Goal: Information Seeking & Learning: Learn about a topic

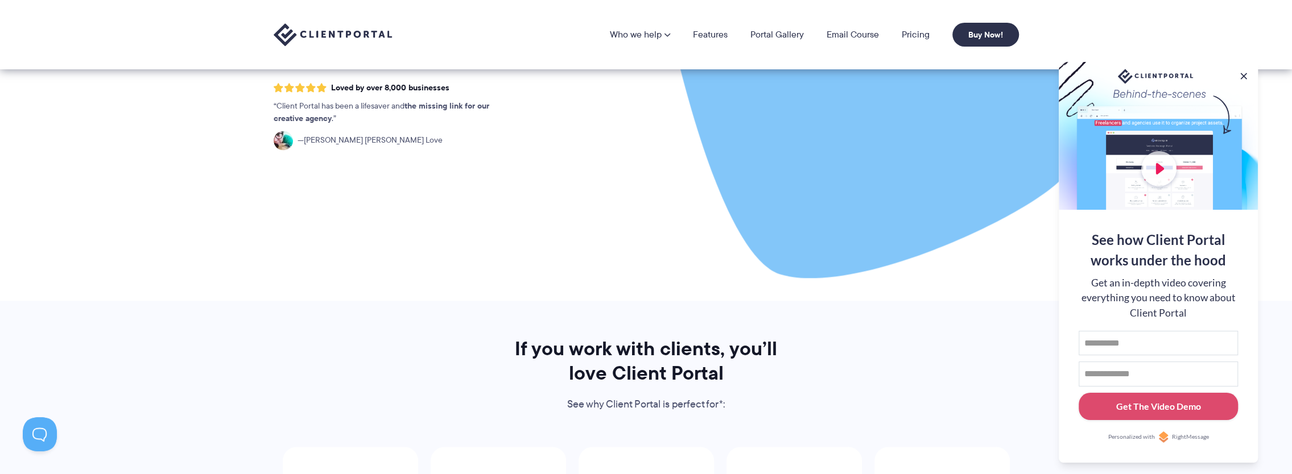
scroll to position [1422, 0]
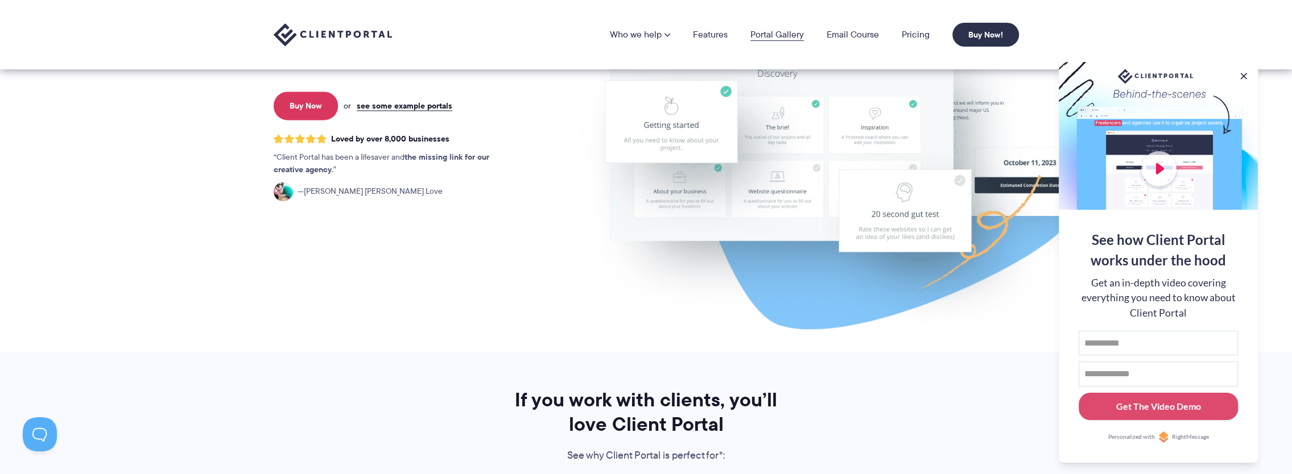
click at [758, 31] on link "Portal Gallery" at bounding box center [776, 34] width 53 height 9
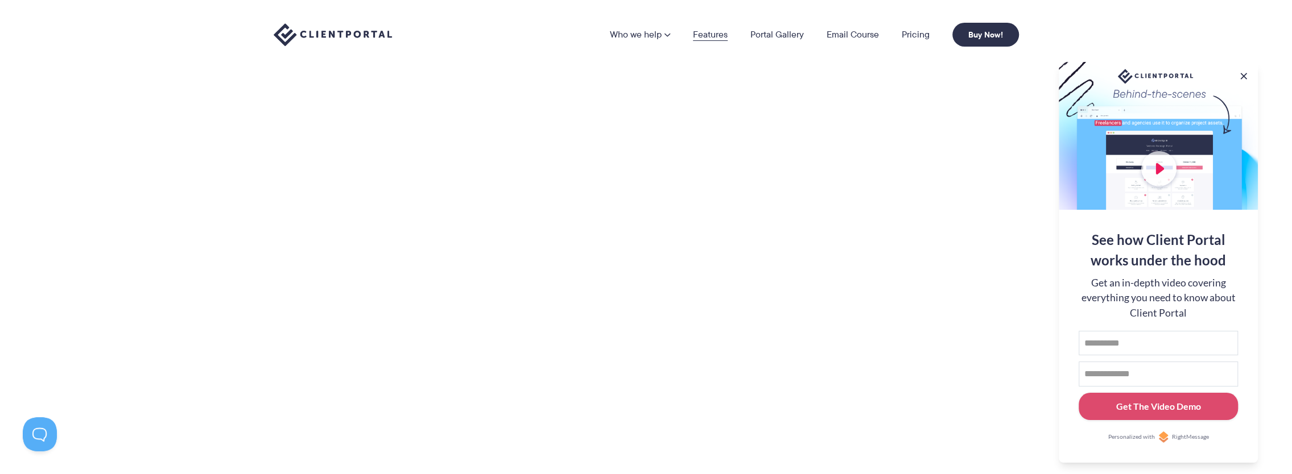
click at [712, 34] on link "Features" at bounding box center [710, 34] width 35 height 9
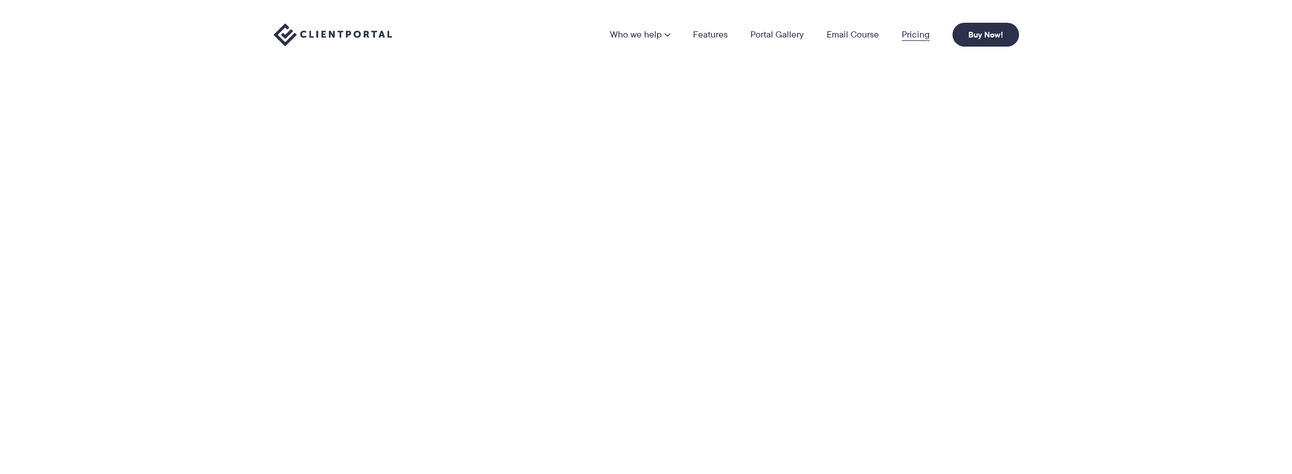
click at [909, 32] on link "Pricing" at bounding box center [916, 34] width 28 height 9
click at [704, 34] on link "Features" at bounding box center [703, 34] width 36 height 11
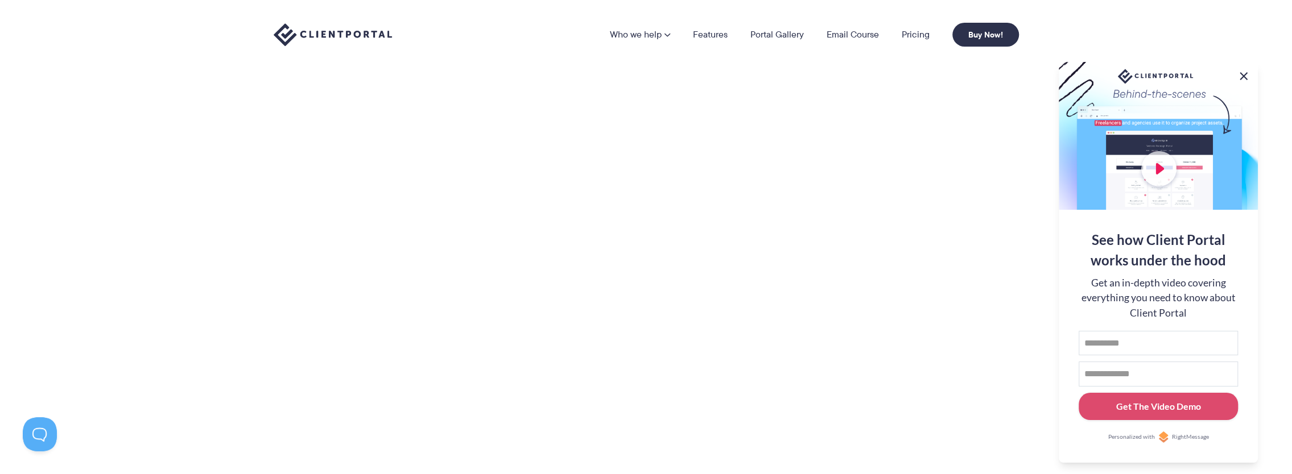
click at [1242, 76] on button at bounding box center [1244, 76] width 14 height 14
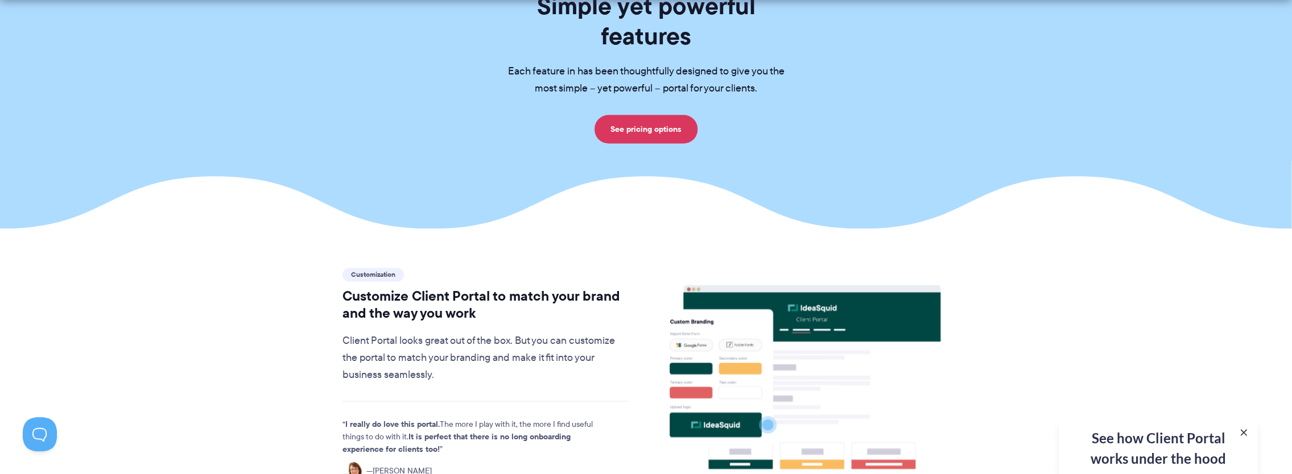
scroll to position [1436, 0]
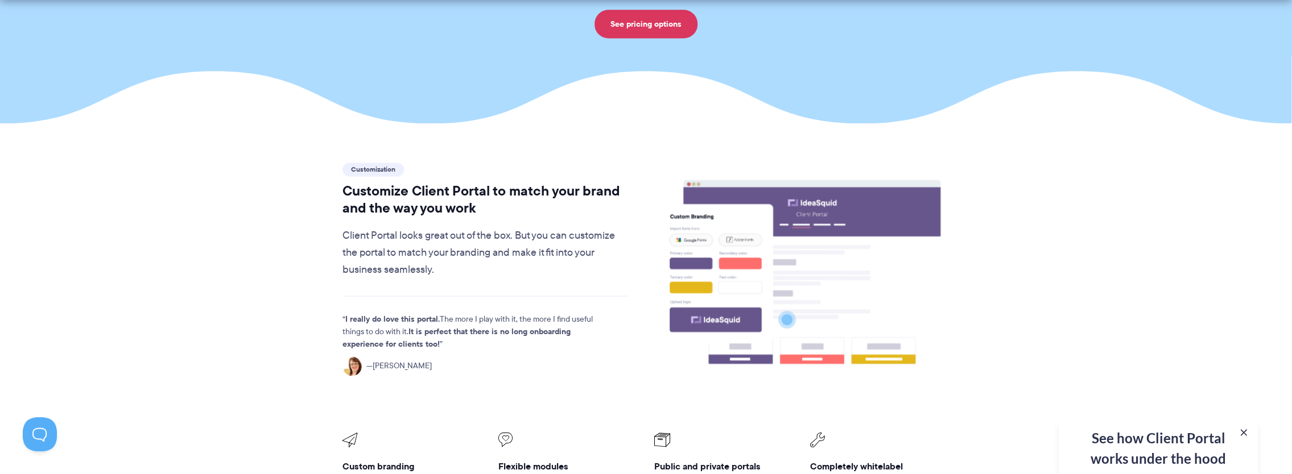
drag, startPoint x: 363, startPoint y: 206, endPoint x: 444, endPoint y: 226, distance: 83.3
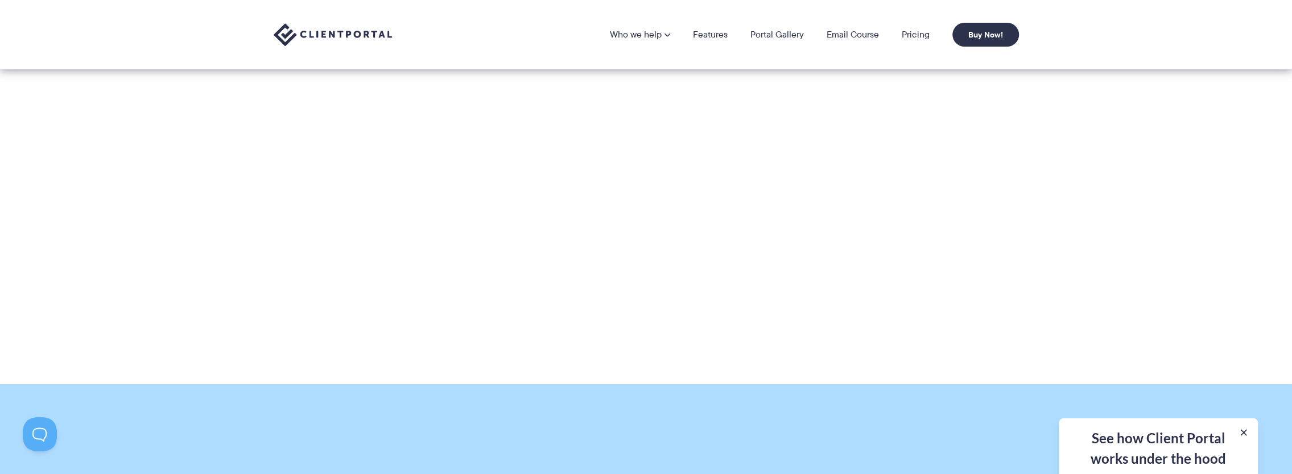
scroll to position [754, 0]
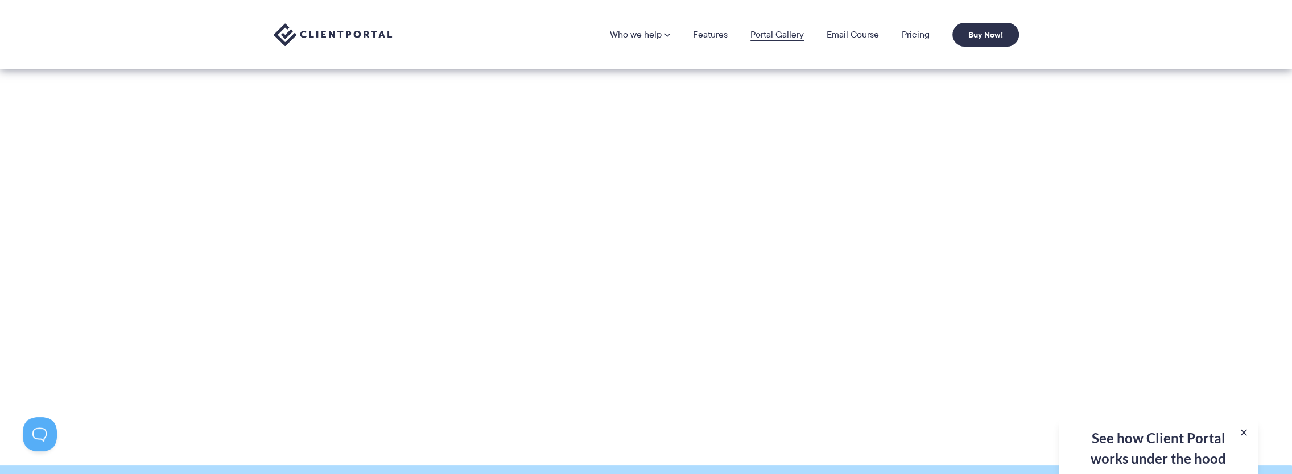
click at [769, 35] on link "Portal Gallery" at bounding box center [776, 34] width 53 height 9
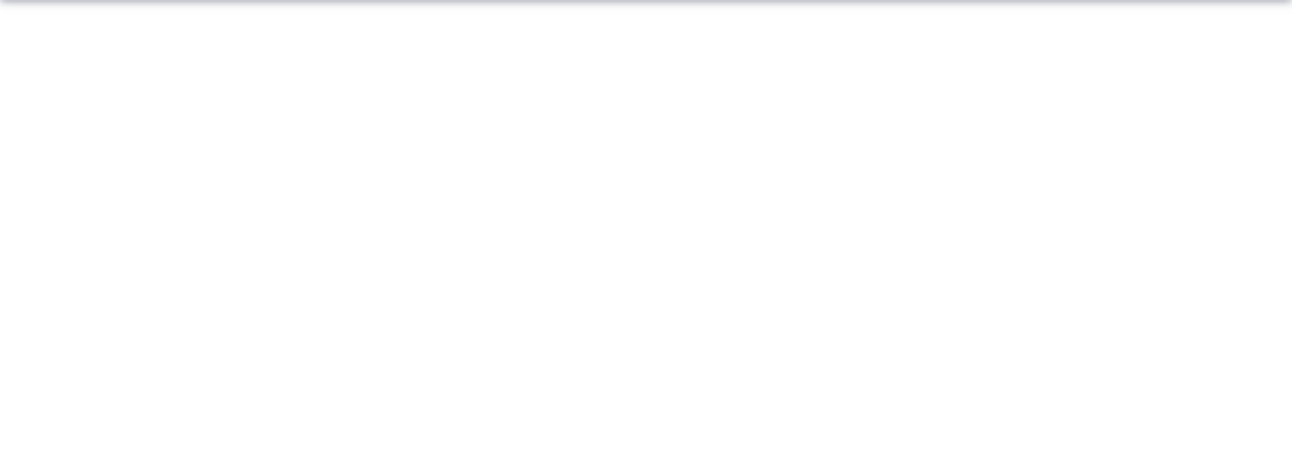
scroll to position [228, 0]
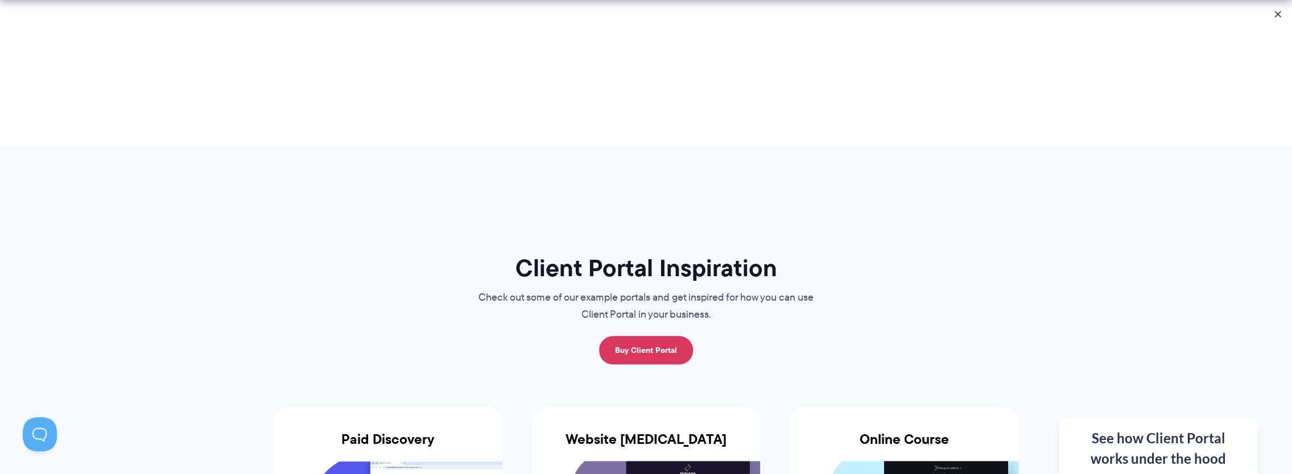
scroll to position [1081, 0]
